Goal: Information Seeking & Learning: Learn about a topic

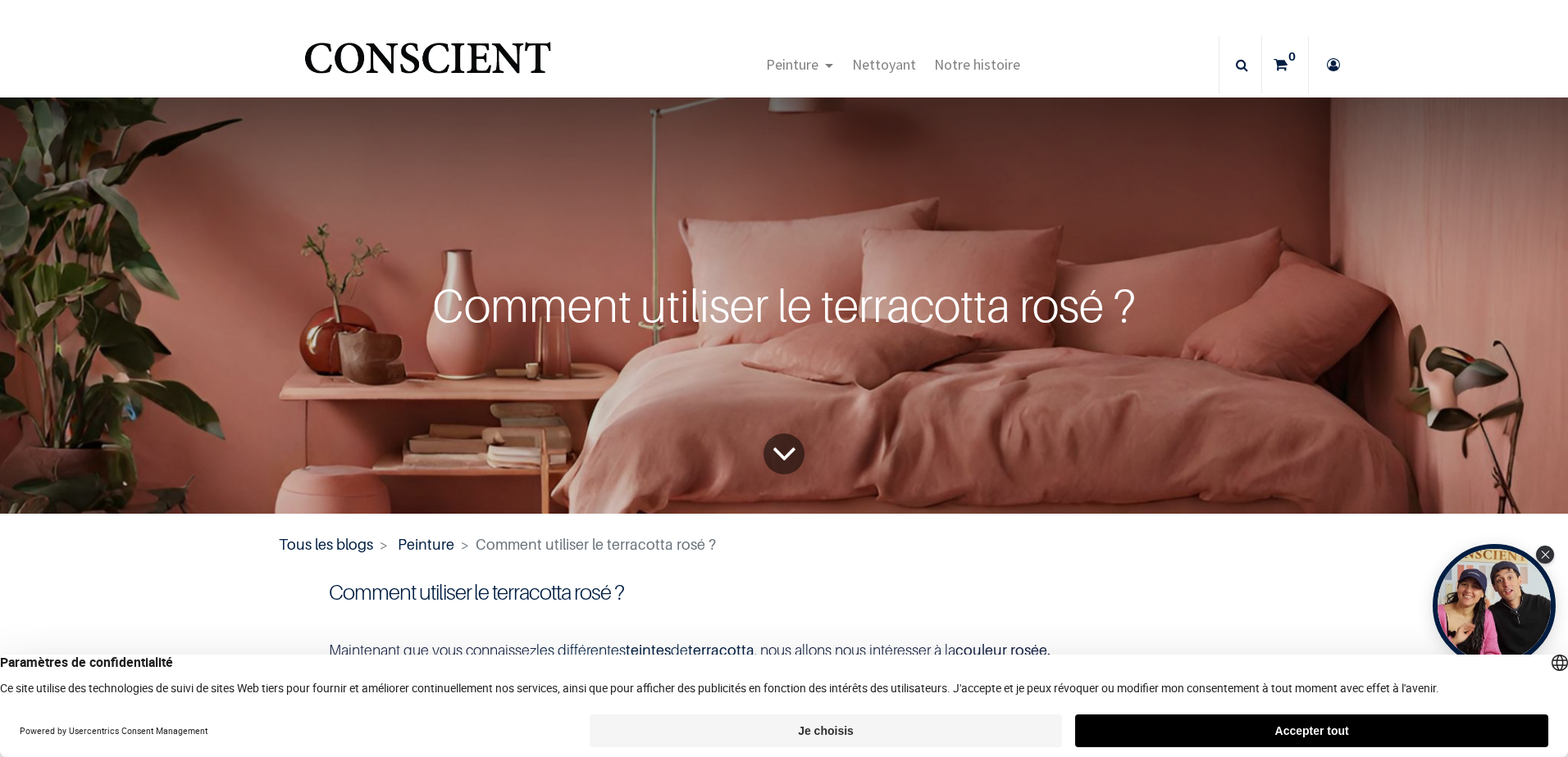
scroll to position [1, 0]
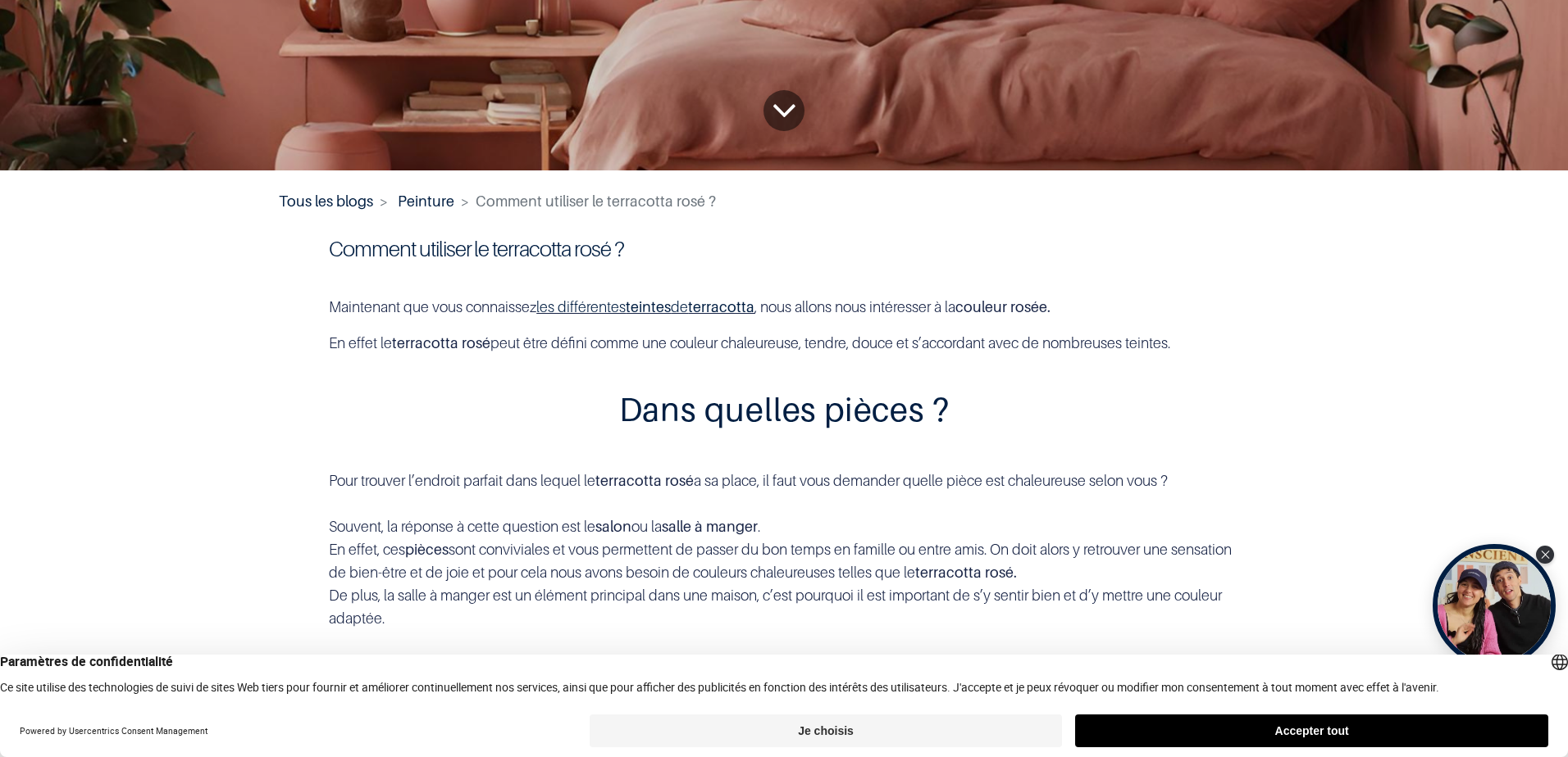
click at [1191, 520] on button "Accepter tout" at bounding box center [1311, 731] width 473 height 33
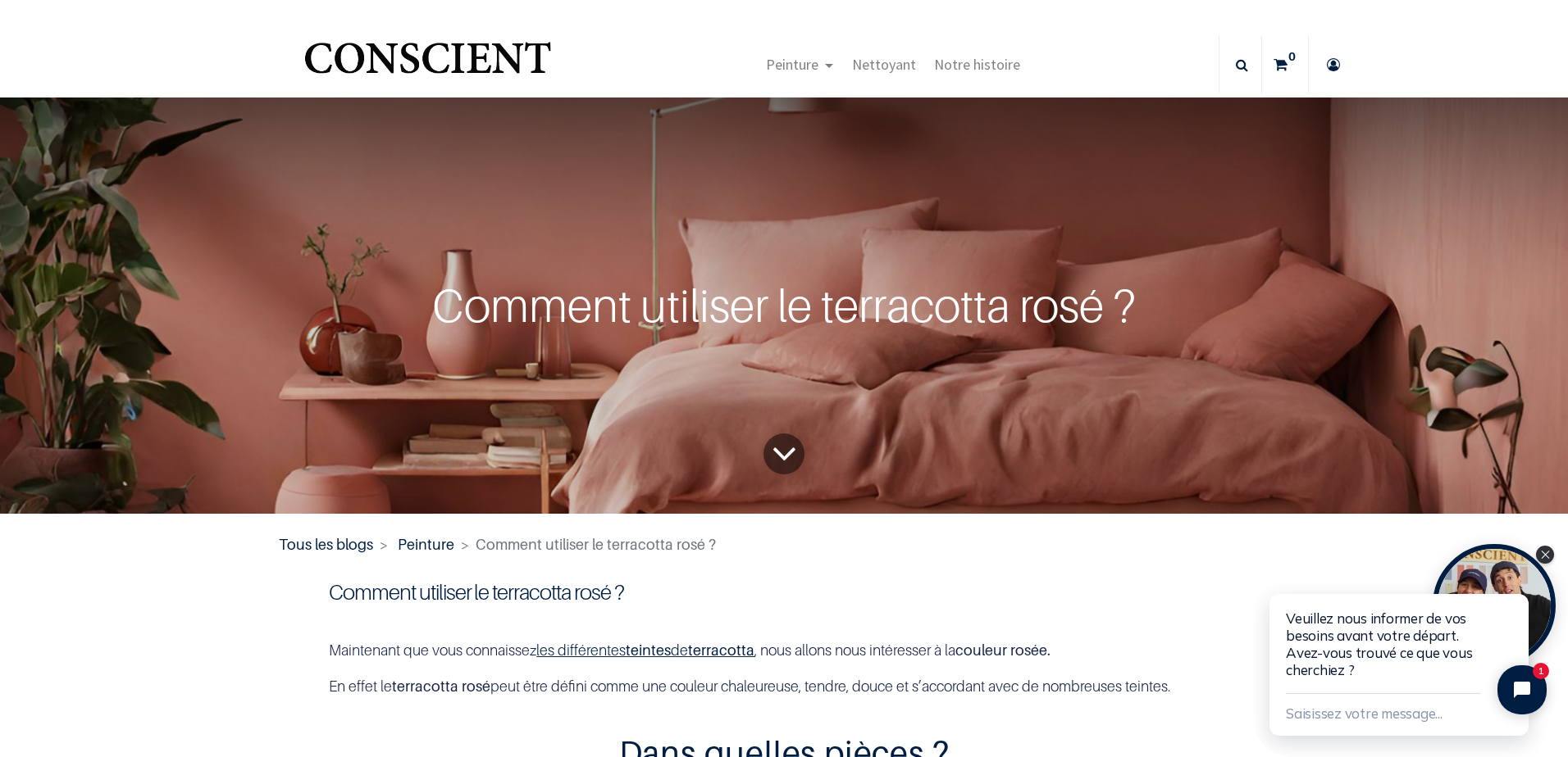
click at [1191, 520] on html "Veuillez nous informer de vos besoins avant votre départ. Avez-vous trouvé ce q…" at bounding box center [1410, 649] width 315 height 216
click at [1191, 520] on icon "Close chat widget" at bounding box center [1516, 575] width 9 height 9
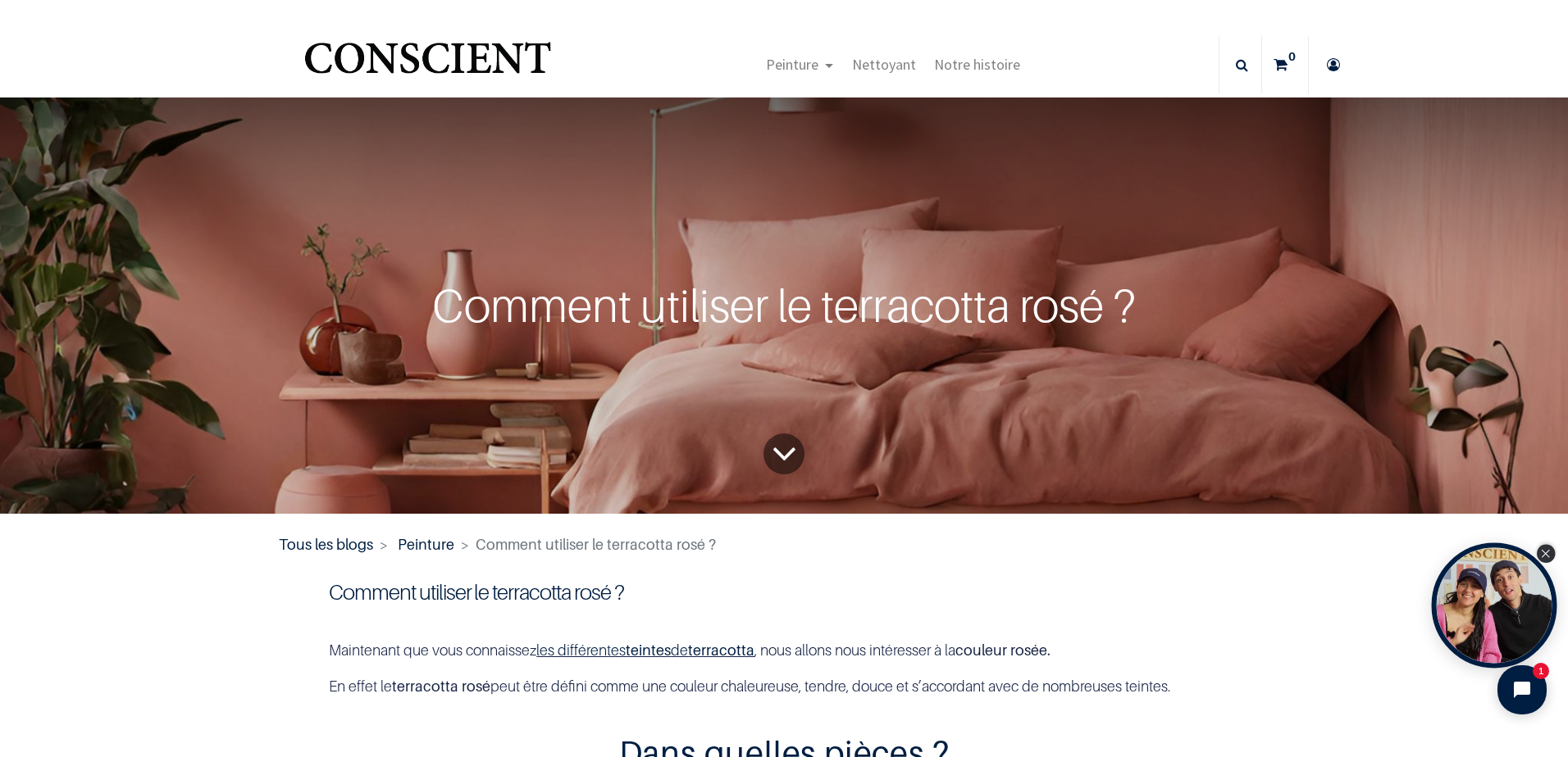
click at [1191, 520] on icon "Close Tolstoy widget" at bounding box center [1546, 554] width 9 height 9
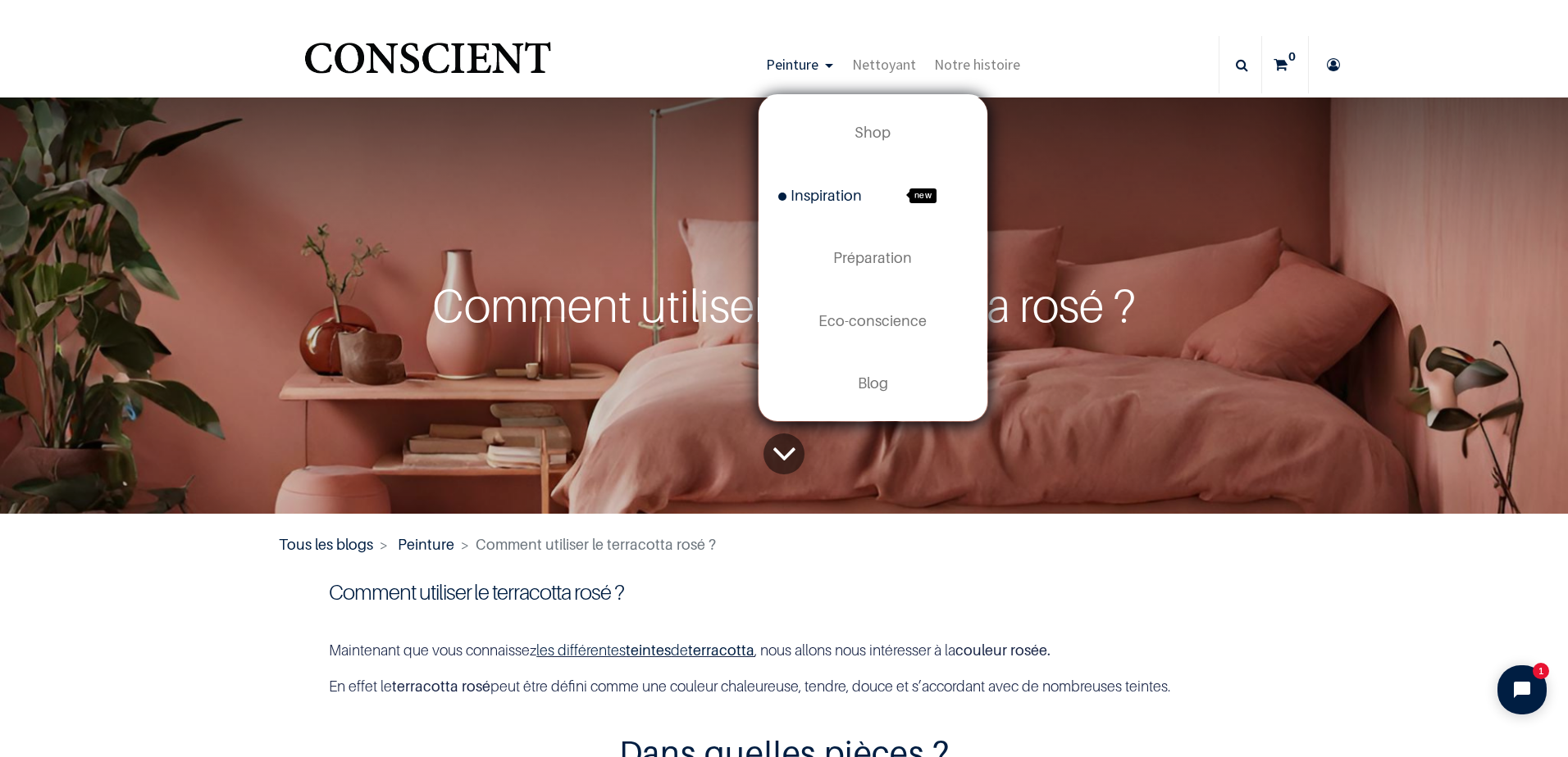
click at [807, 201] on span "Inspiration" at bounding box center [819, 195] width 83 height 17
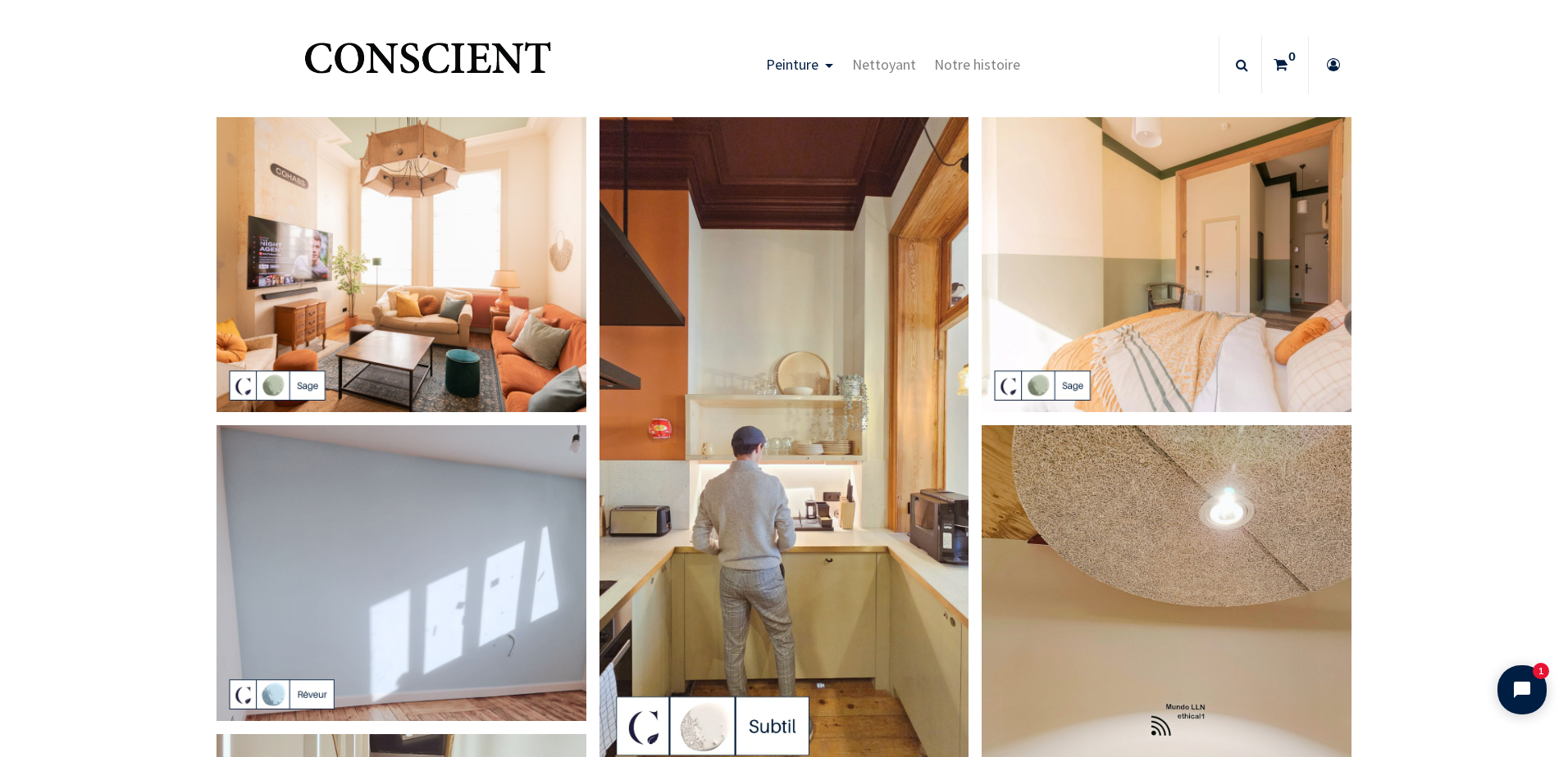
scroll to position [82, 0]
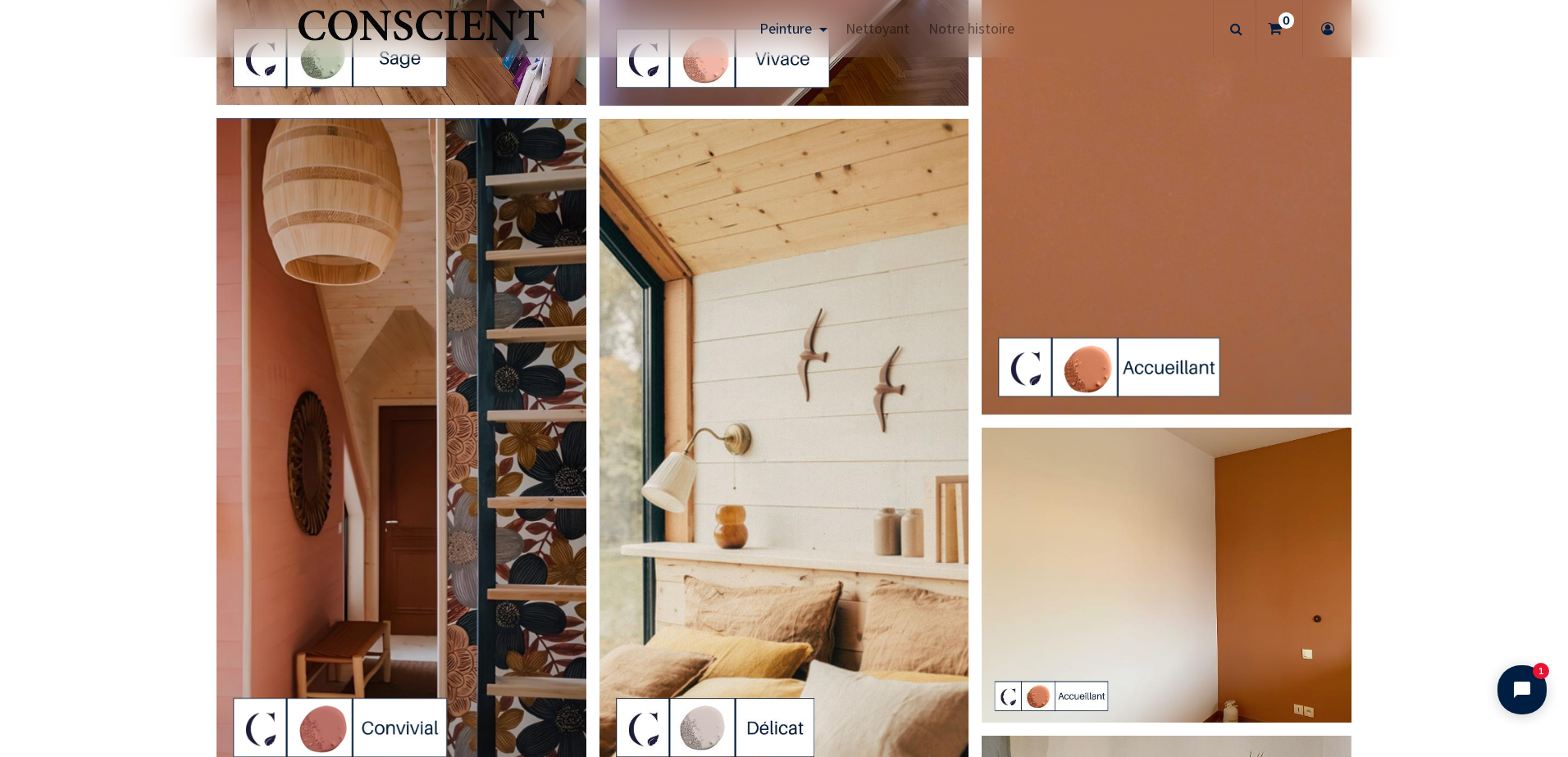
scroll to position [3278, 0]
